Goal: Information Seeking & Learning: Find contact information

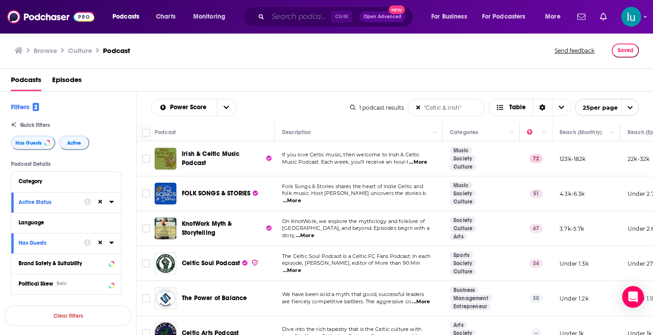
click at [286, 16] on input "Search podcasts, credits, & more..." at bounding box center [299, 17] width 63 height 15
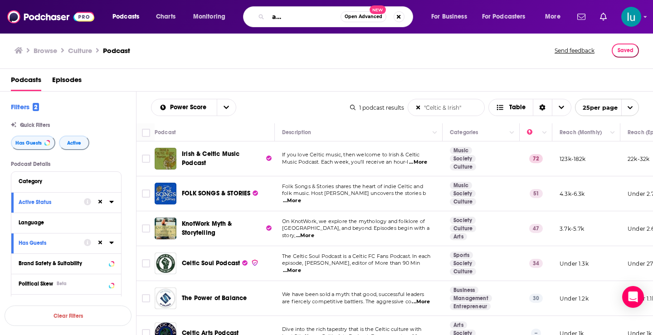
scroll to position [0, 55]
type input "Grief gratitude and gray in between"
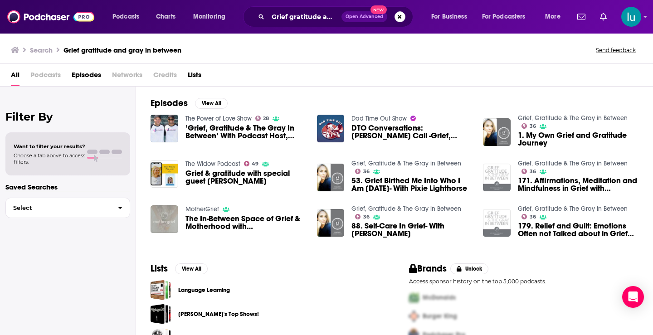
click at [226, 131] on span "‘Grief, Gratitude & The Gray In Between’ With Podcast Host, [PERSON_NAME]" at bounding box center [245, 131] width 121 height 15
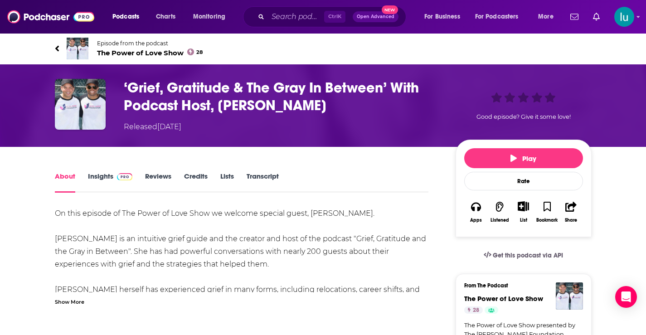
click at [70, 303] on div "Show More" at bounding box center [69, 301] width 29 height 9
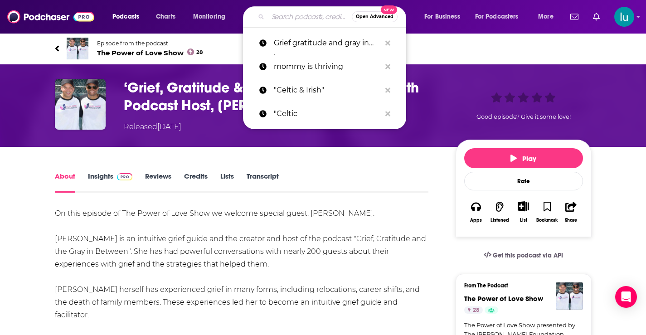
click at [290, 15] on input "Search podcasts, credits, & more..." at bounding box center [310, 17] width 84 height 15
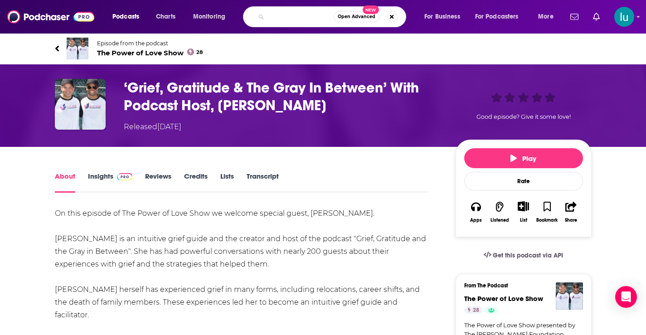
type input "grief gratitude and the gray in between"
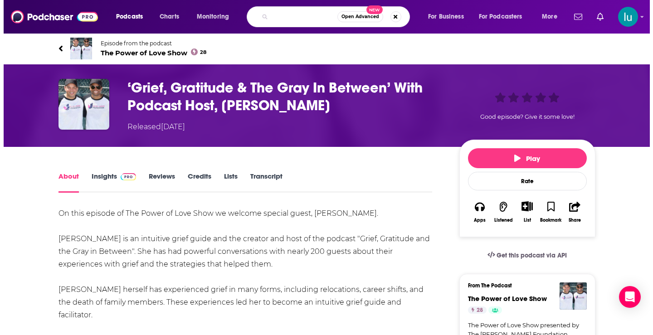
scroll to position [0, 74]
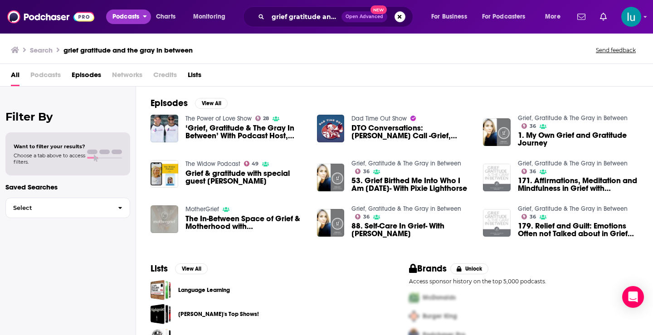
click at [122, 15] on span "Podcasts" at bounding box center [125, 16] width 27 height 13
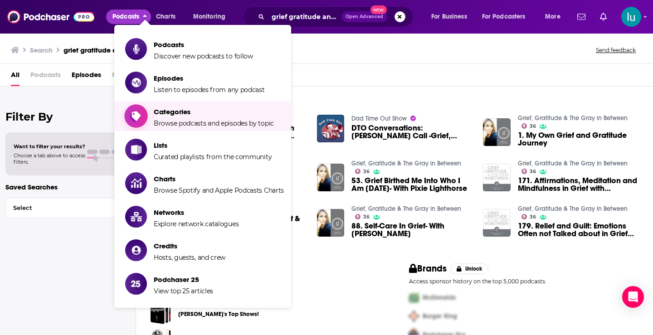
click at [163, 111] on span "Categories" at bounding box center [214, 111] width 120 height 9
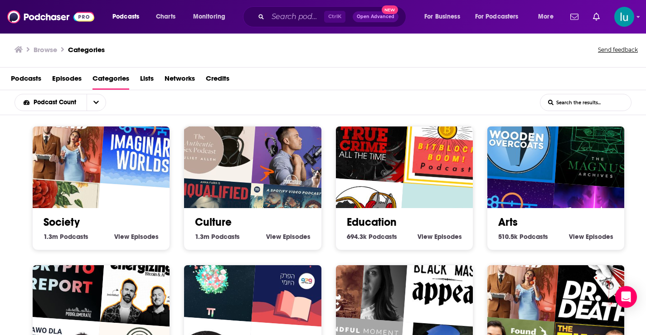
click at [247, 184] on img "Anna Faris Is Unqualified" at bounding box center [208, 221] width 88 height 88
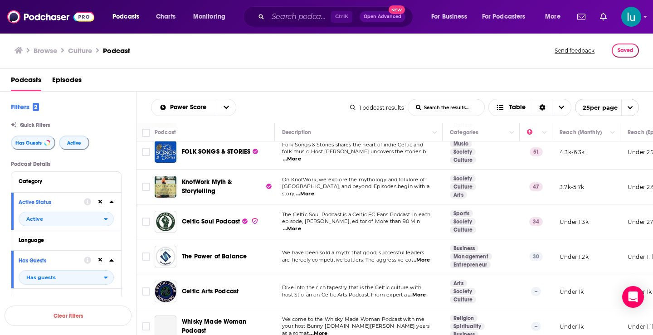
scroll to position [57, 0]
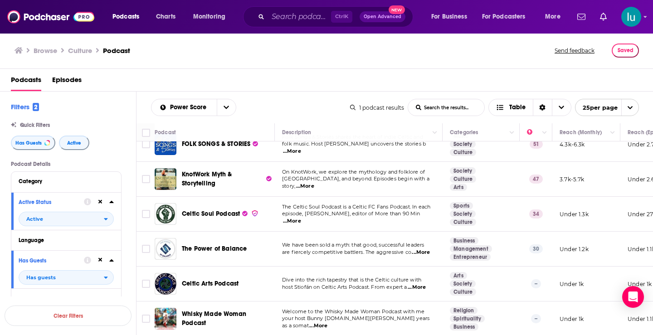
click at [327, 322] on span "...More" at bounding box center [318, 325] width 18 height 7
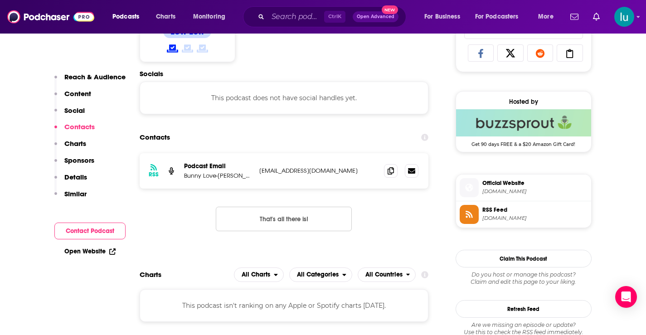
scroll to position [636, 0]
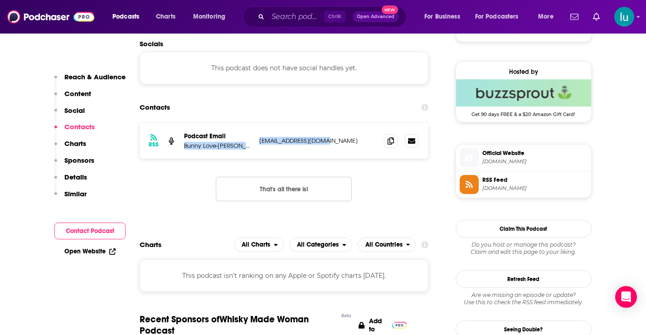
drag, startPoint x: 331, startPoint y: 138, endPoint x: 255, endPoint y: 140, distance: 75.8
click at [255, 140] on div "RSS Podcast Email Bunny Love-Schock bunny@loveschock.com bunny@loveschock.com" at bounding box center [284, 140] width 289 height 35
click at [341, 142] on p "bunny@loveschock.com" at bounding box center [318, 141] width 118 height 8
click at [338, 141] on p "bunny@loveschock.com" at bounding box center [318, 141] width 118 height 8
drag, startPoint x: 338, startPoint y: 141, endPoint x: 258, endPoint y: 141, distance: 80.3
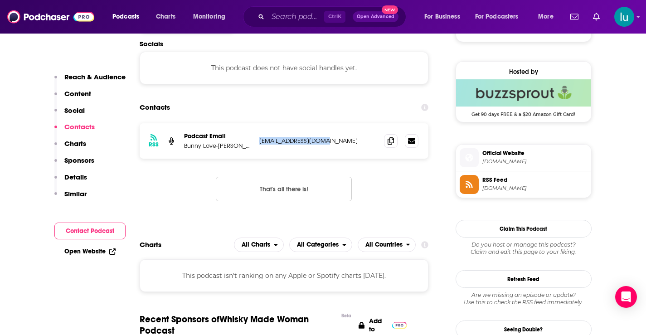
click at [258, 141] on div "RSS Podcast Email Bunny Love-Schock bunny@loveschock.com bunny@loveschock.com" at bounding box center [284, 140] width 289 height 35
copy p "bunny@loveschock.com"
